Goal: Answer question/provide support: Share knowledge or assist other users

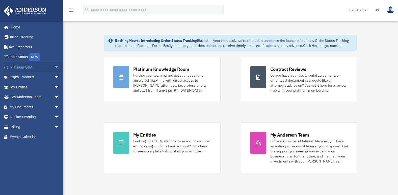
click at [54, 67] on span "arrow_drop_down" at bounding box center [59, 67] width 10 height 10
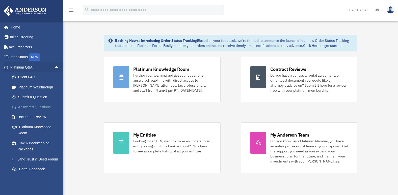
click at [43, 106] on link "Answered Questions" at bounding box center [37, 107] width 60 height 10
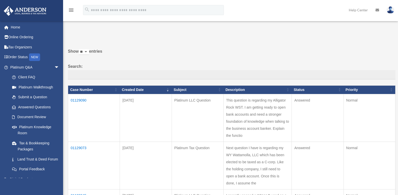
click at [80, 100] on td "01129090" at bounding box center [94, 118] width 52 height 48
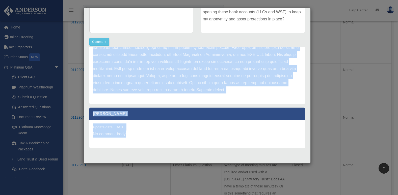
scroll to position [143, 0]
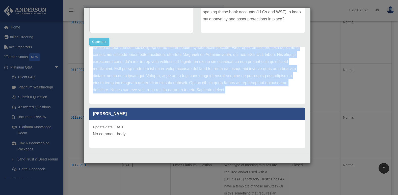
drag, startPoint x: 93, startPoint y: 70, endPoint x: 285, endPoint y: 101, distance: 194.4
click at [285, 101] on div "Update date : [DATE]" at bounding box center [196, 16] width 215 height 177
copy div "Update date : [DATE] Hi [PERSON_NAME], Thank you for submitting your question t…"
